Goal: Find specific page/section: Find specific page/section

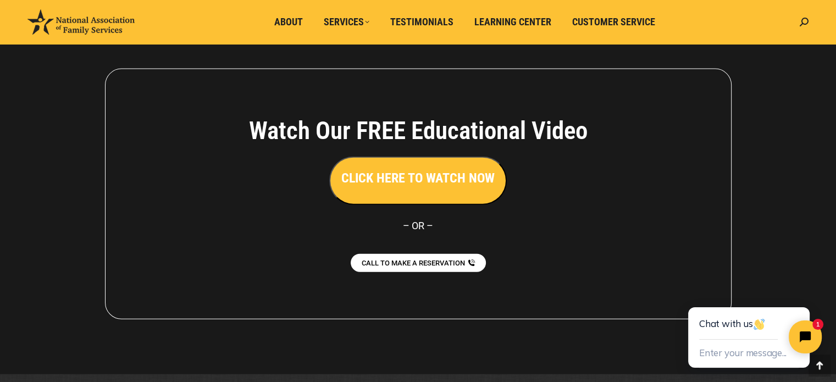
scroll to position [2499, 0]
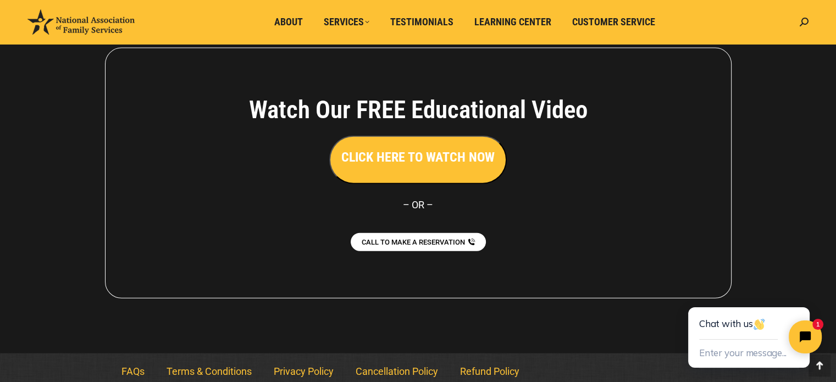
click at [449, 149] on h3 "CLICK HERE TO WATCH NOW" at bounding box center [417, 157] width 153 height 19
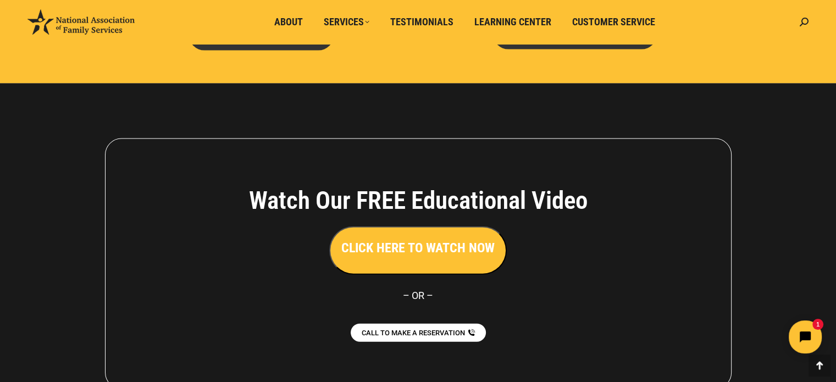
scroll to position [2422, 0]
